Goal: Information Seeking & Learning: Learn about a topic

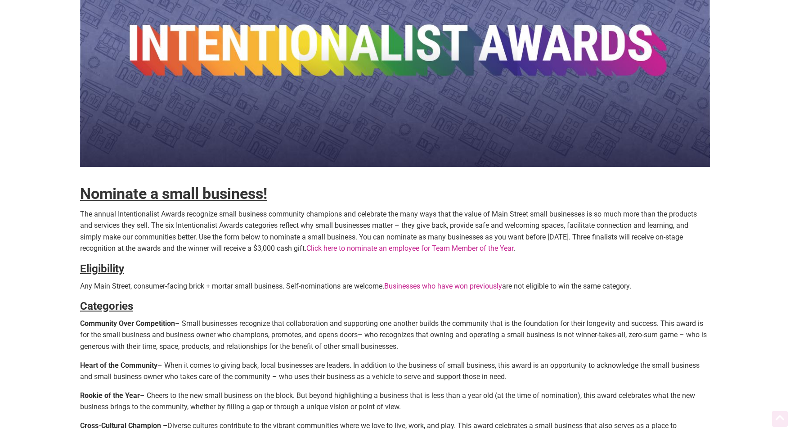
scroll to position [143, 0]
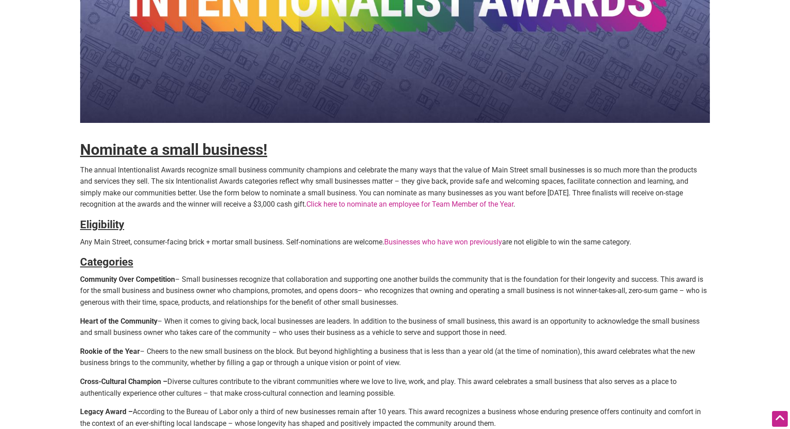
click at [127, 184] on p "The annual Intentionalist Awards recognize small business community champions a…" at bounding box center [395, 187] width 630 height 46
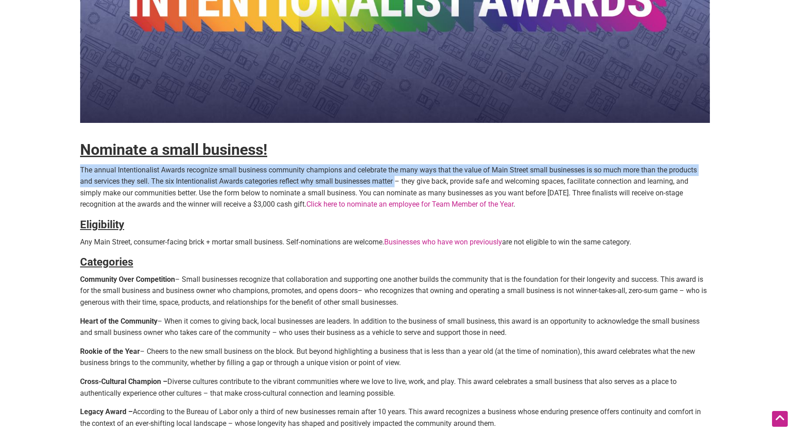
drag, startPoint x: 88, startPoint y: 162, endPoint x: 399, endPoint y: 185, distance: 311.8
click at [399, 185] on div "Nominate a small business! The annual Intentionalist Awards recognize small bus…" at bounding box center [395, 300] width 630 height 796
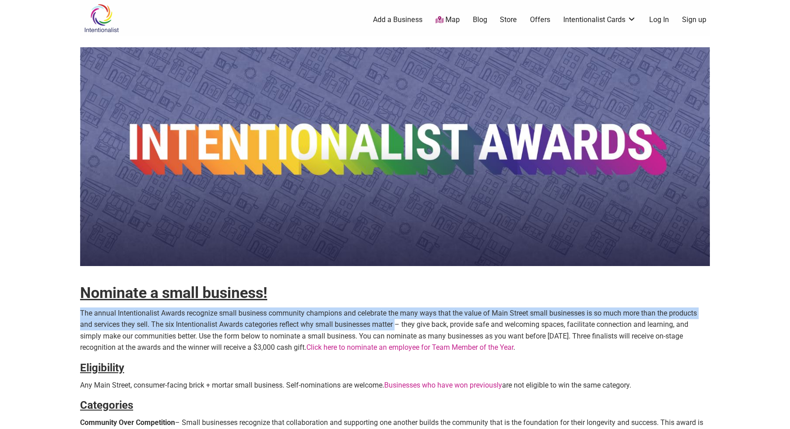
click at [93, 22] on img at bounding box center [101, 18] width 43 height 29
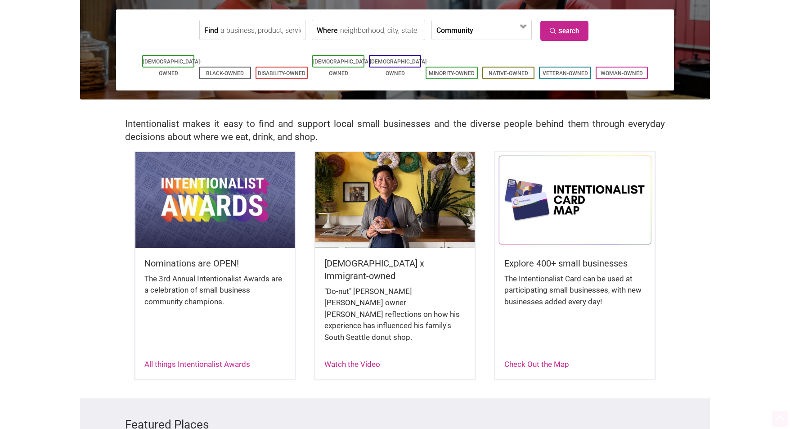
scroll to position [126, 0]
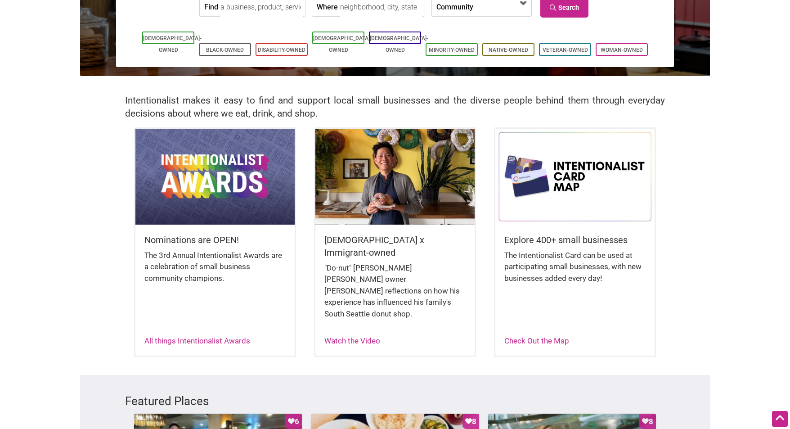
drag, startPoint x: 237, startPoint y: 182, endPoint x: 489, endPoint y: 3, distance: 309.1
click at [0, 0] on body "× Menu 0 Are you a Business Owner? Add a Business Map Blog Store Offers Intenti…" at bounding box center [395, 88] width 790 height 429
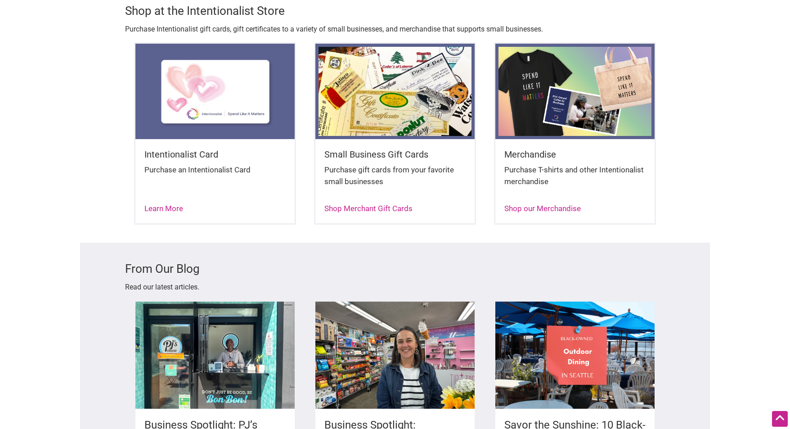
scroll to position [0, 0]
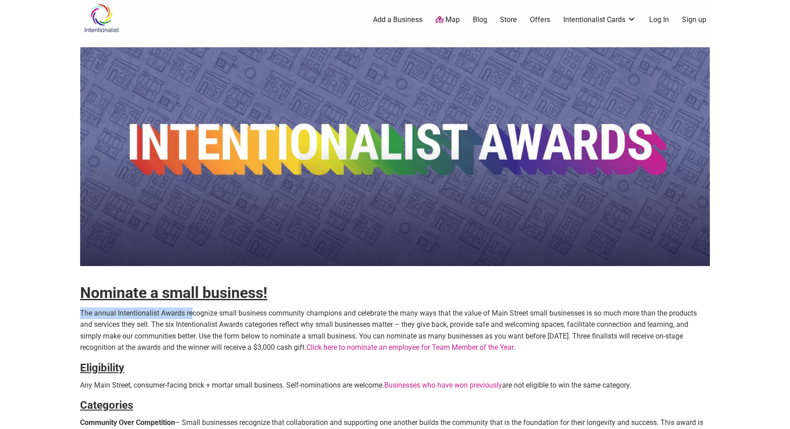
drag, startPoint x: 78, startPoint y: 309, endPoint x: 192, endPoint y: 315, distance: 114.0
click at [192, 315] on body "× Menu 0 Add a Business Map Blog Store Offers Intentionalist Cards Buy Black Ca…" at bounding box center [395, 214] width 790 height 429
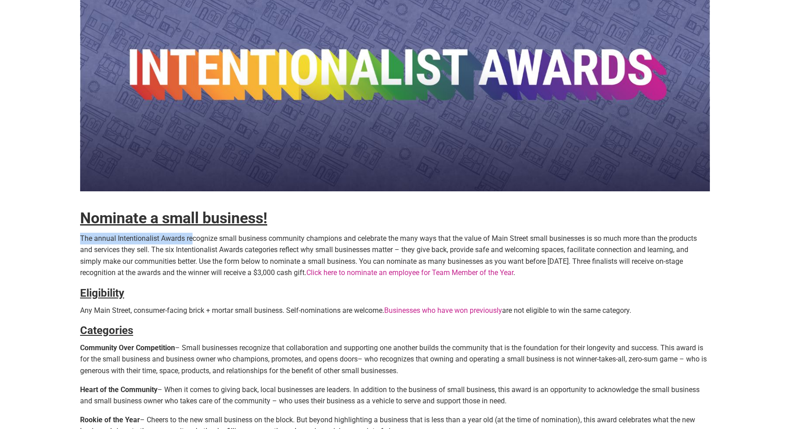
scroll to position [78, 0]
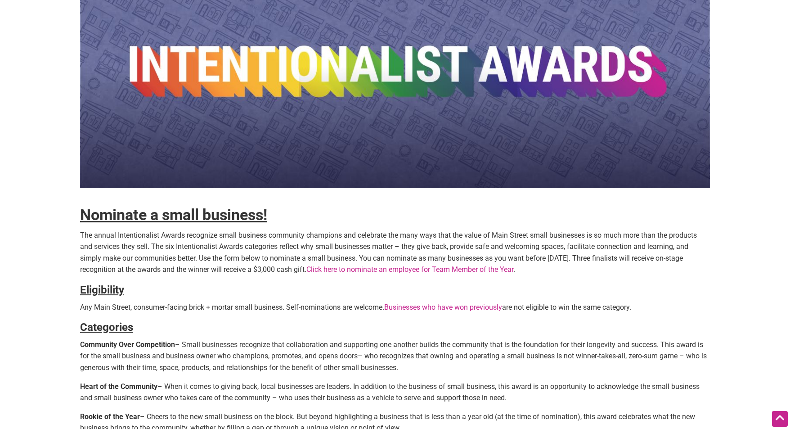
click at [261, 255] on p "The annual Intentionalist Awards recognize small business community champions a…" at bounding box center [395, 252] width 630 height 46
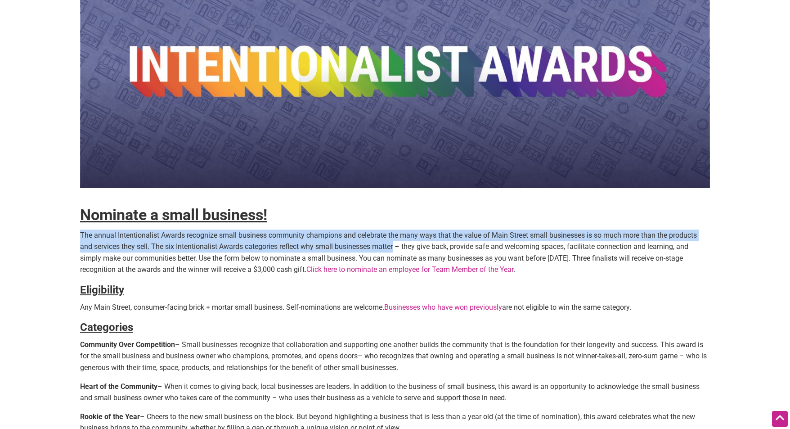
drag, startPoint x: 76, startPoint y: 234, endPoint x: 396, endPoint y: 247, distance: 319.3
click at [396, 247] on body "× Menu 0 Add a Business Map Blog Store Offers Intentionalist Cards Buy Black Ca…" at bounding box center [395, 136] width 790 height 429
copy p "The annual Intentionalist Awards recognize small business community champions a…"
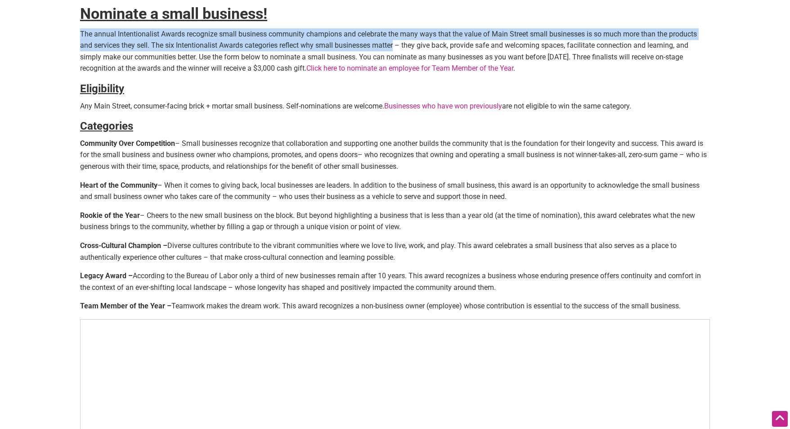
scroll to position [292, 0]
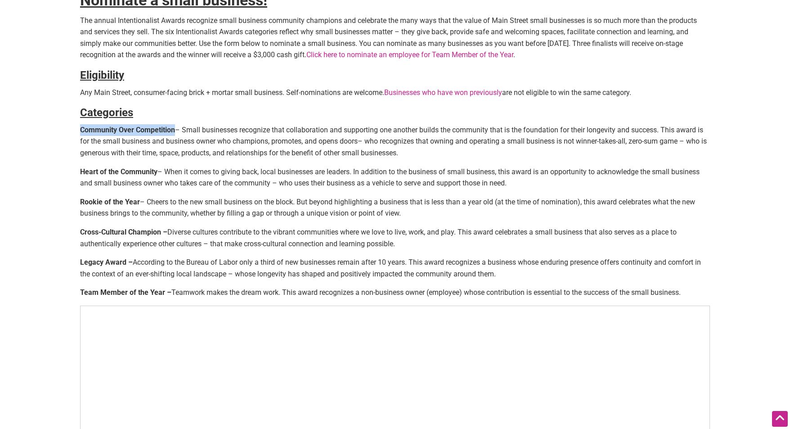
drag, startPoint x: 78, startPoint y: 131, endPoint x: 175, endPoint y: 127, distance: 96.8
copy strong "Community Over Competition"
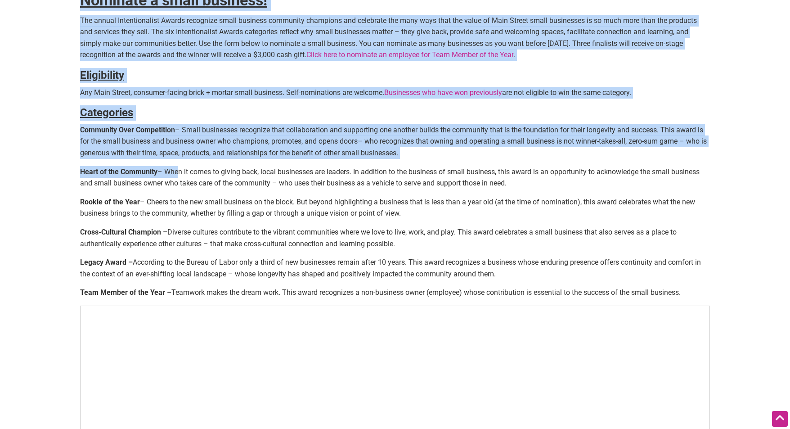
drag, startPoint x: 79, startPoint y: 173, endPoint x: 171, endPoint y: 171, distance: 91.8
click at [171, 171] on p "Heart of the Community – When it comes to giving back, local businesses are lea…" at bounding box center [395, 177] width 630 height 23
drag, startPoint x: 159, startPoint y: 172, endPoint x: 80, endPoint y: 170, distance: 79.2
click at [80, 170] on p "Heart of the Community – When it comes to giving back, local businesses are lea…" at bounding box center [395, 177] width 630 height 23
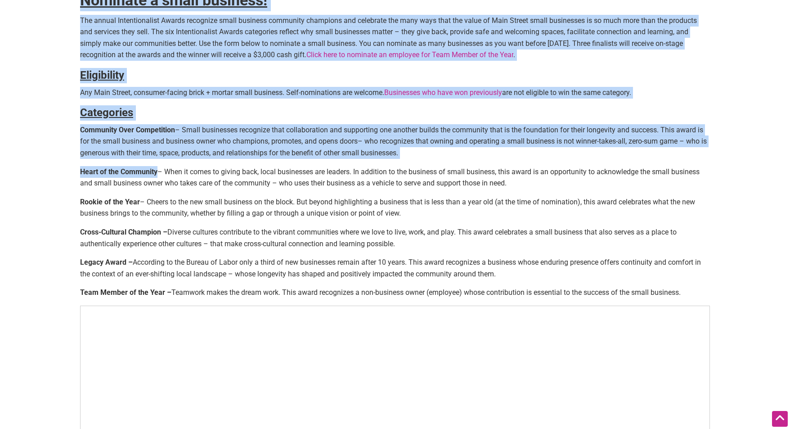
click at [80, 170] on strong "Heart of the Community" at bounding box center [118, 171] width 77 height 9
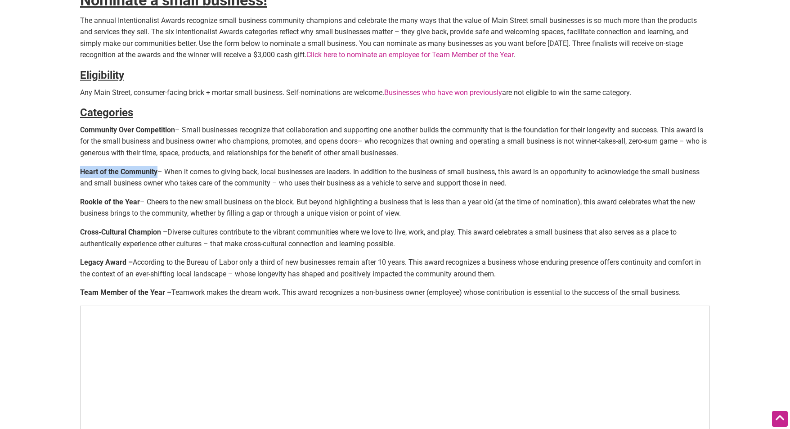
drag, startPoint x: 157, startPoint y: 172, endPoint x: 82, endPoint y: 171, distance: 74.7
click at [82, 171] on strong "Heart of the Community" at bounding box center [118, 171] width 77 height 9
copy strong "Heart of the Community"
drag, startPoint x: 139, startPoint y: 203, endPoint x: 81, endPoint y: 202, distance: 58.1
click at [81, 202] on p "Rookie of the Year – Cheers to the new small business on the block. But beyond …" at bounding box center [395, 207] width 630 height 23
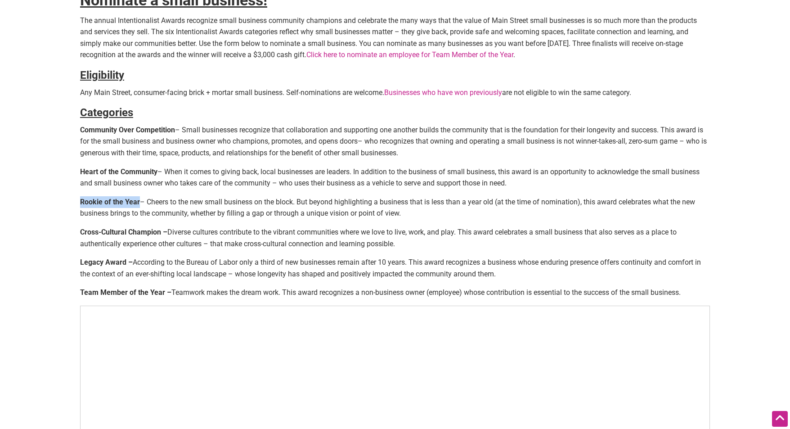
copy strong "Rookie of the Year"
drag, startPoint x: 161, startPoint y: 230, endPoint x: 81, endPoint y: 233, distance: 80.1
click at [81, 233] on strong "Cross-Cultural Champion –" at bounding box center [123, 232] width 87 height 9
copy strong "Cross-Cultural Champion"
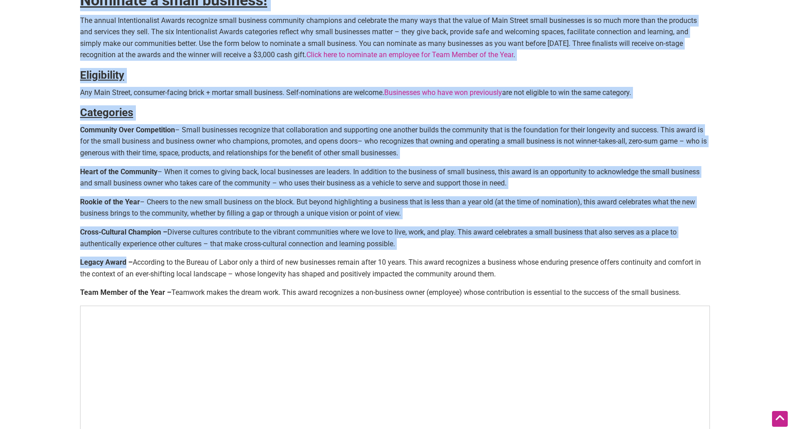
drag, startPoint x: 126, startPoint y: 262, endPoint x: 77, endPoint y: 263, distance: 48.6
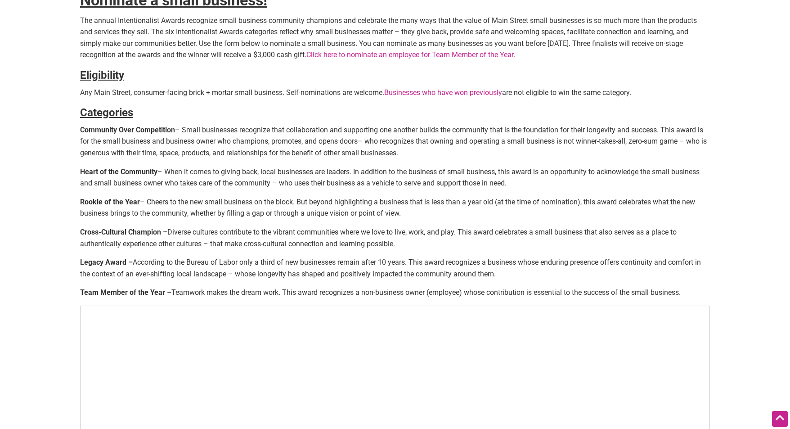
click at [81, 262] on strong "Legacy Award –" at bounding box center [106, 262] width 53 height 9
drag, startPoint x: 125, startPoint y: 262, endPoint x: 82, endPoint y: 261, distance: 42.8
click at [82, 261] on strong "Legacy Award –" at bounding box center [106, 262] width 53 height 9
copy strong "Legacy Award"
drag, startPoint x: 164, startPoint y: 292, endPoint x: 80, endPoint y: 294, distance: 83.7
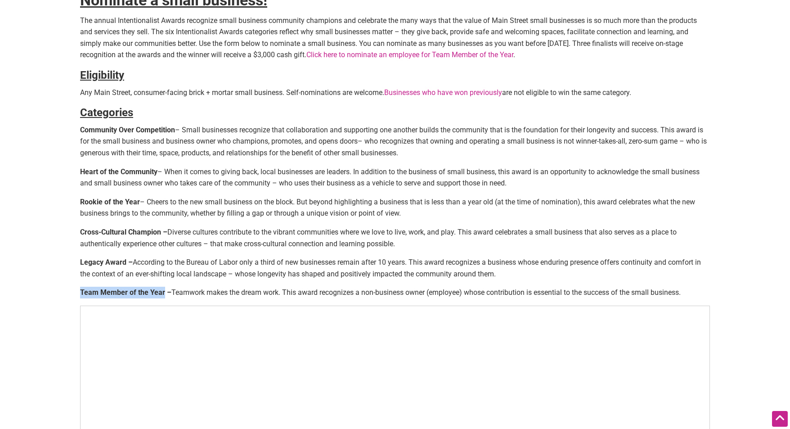
click at [80, 294] on strong "Team Member of the Year – Teamwork makes the dream work. This award recognizes …" at bounding box center [380, 292] width 601 height 9
copy strong "Team Member of the Year"
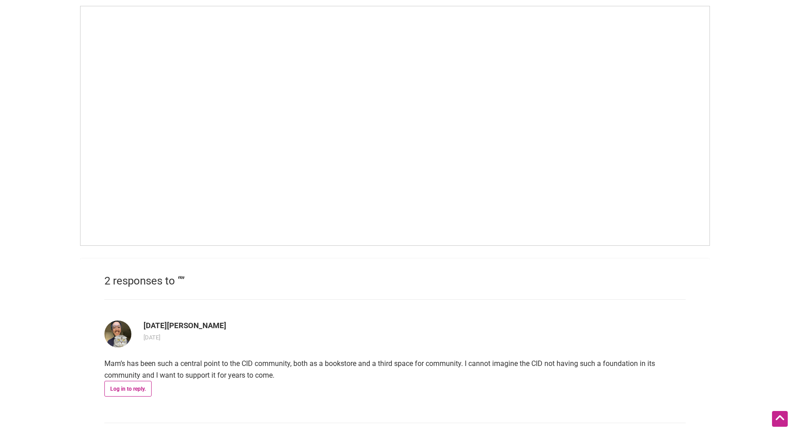
scroll to position [586, 0]
